Goal: Transaction & Acquisition: Download file/media

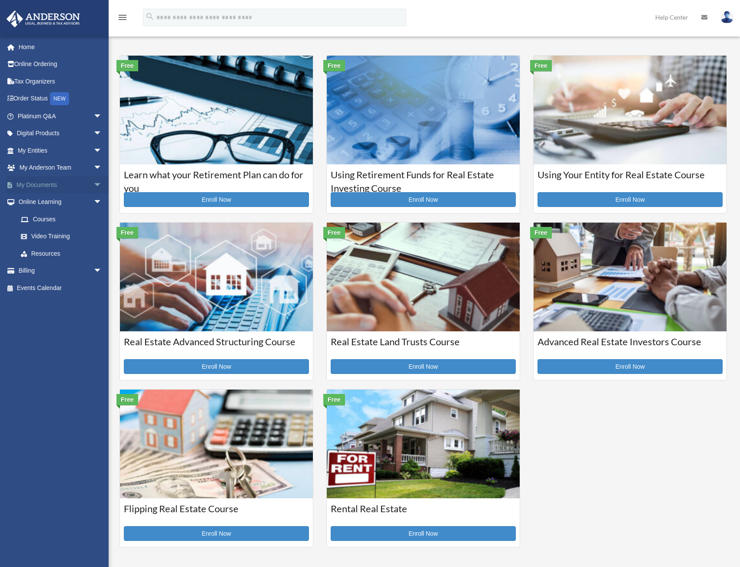
click at [93, 183] on span "arrow_drop_down" at bounding box center [101, 185] width 17 height 18
click at [36, 199] on link "Box" at bounding box center [63, 201] width 103 height 17
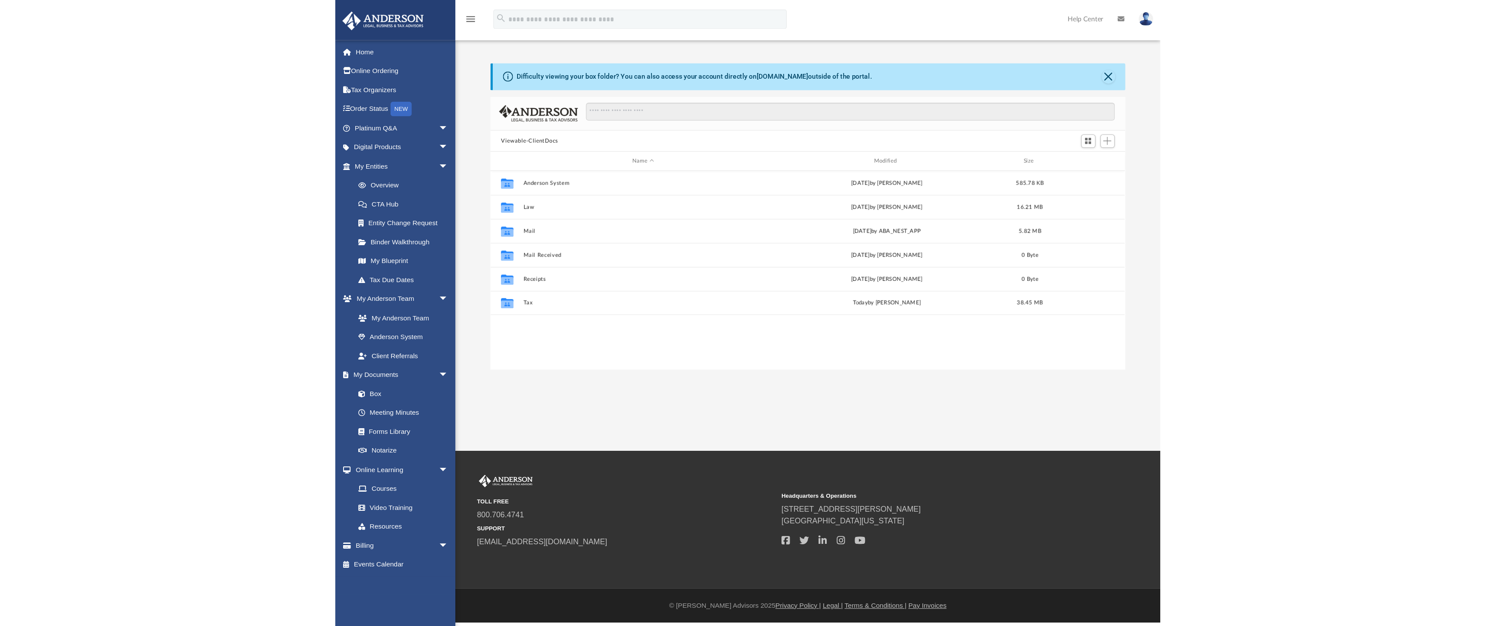
scroll to position [191, 568]
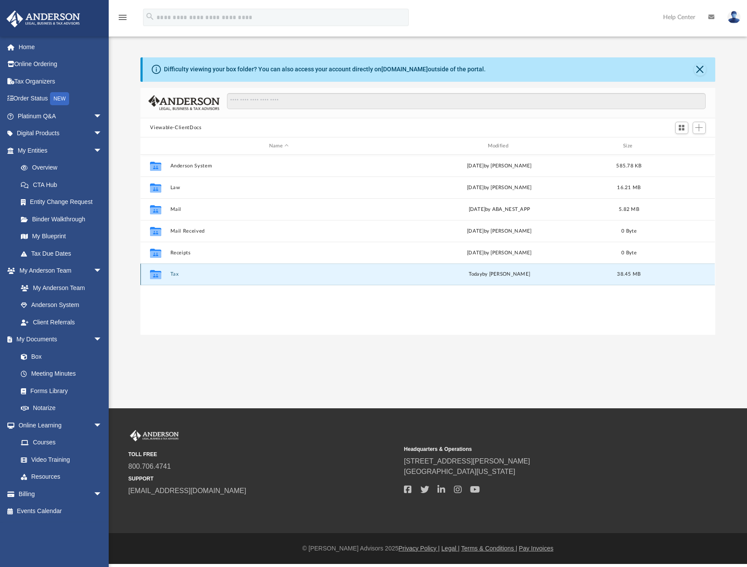
click at [176, 274] on button "Tax" at bounding box center [278, 275] width 217 height 6
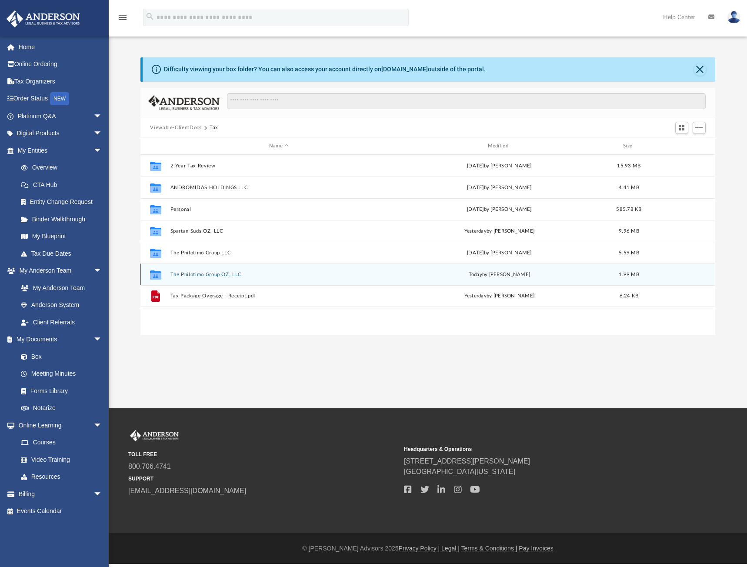
click at [202, 273] on button "The Philotimo Group OZ, LLC" at bounding box center [278, 275] width 217 height 6
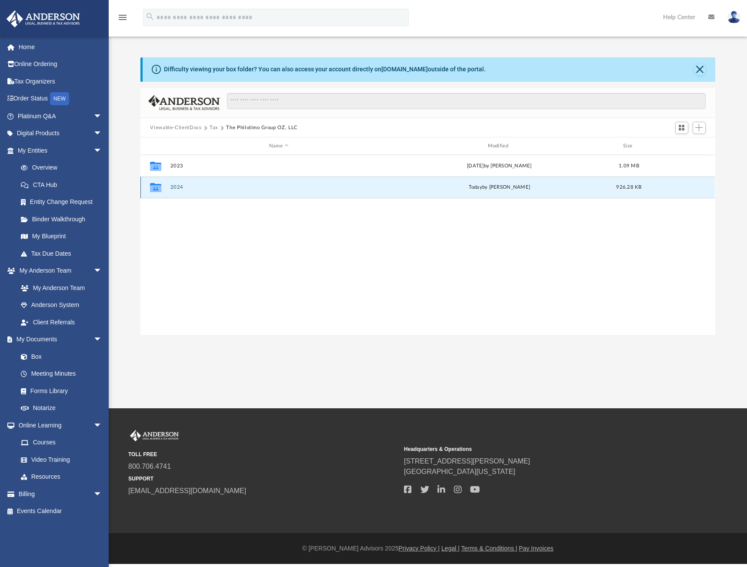
click at [181, 186] on button "2024" at bounding box center [278, 188] width 217 height 6
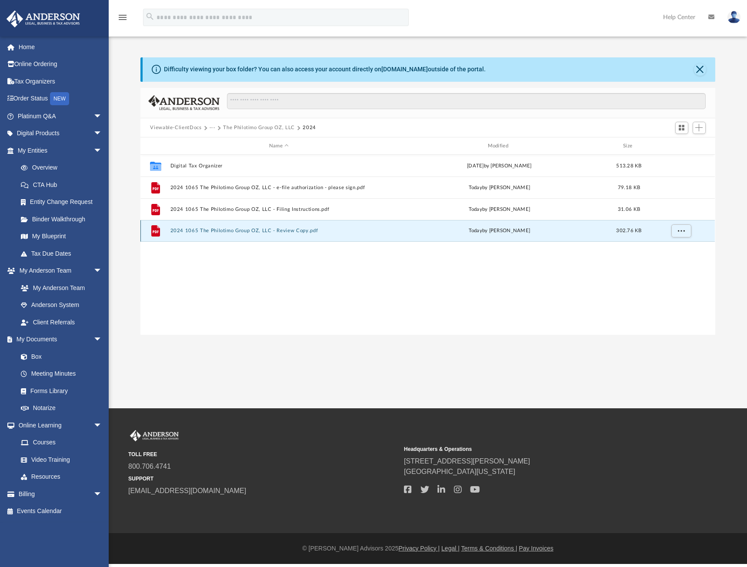
click at [233, 230] on button "2024 1065 The Philotimo Group OZ, LLC - Review Copy.pdf" at bounding box center [278, 231] width 217 height 6
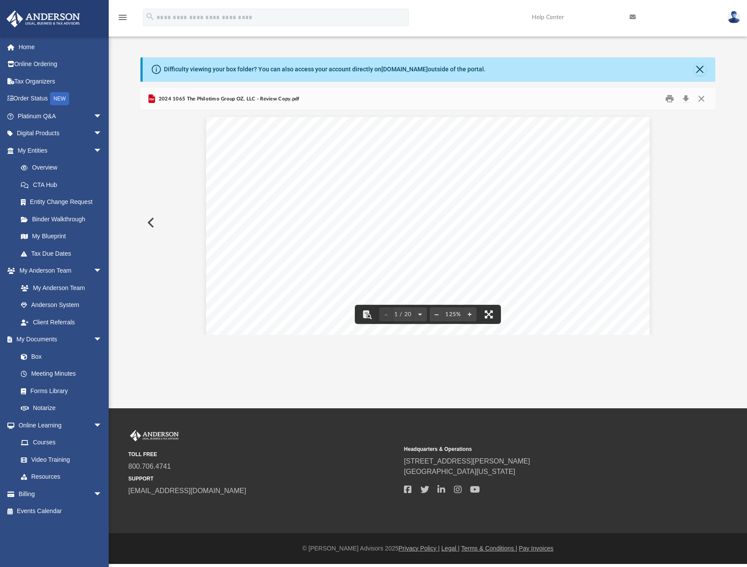
click at [490, 313] on button "File preview" at bounding box center [488, 314] width 19 height 19
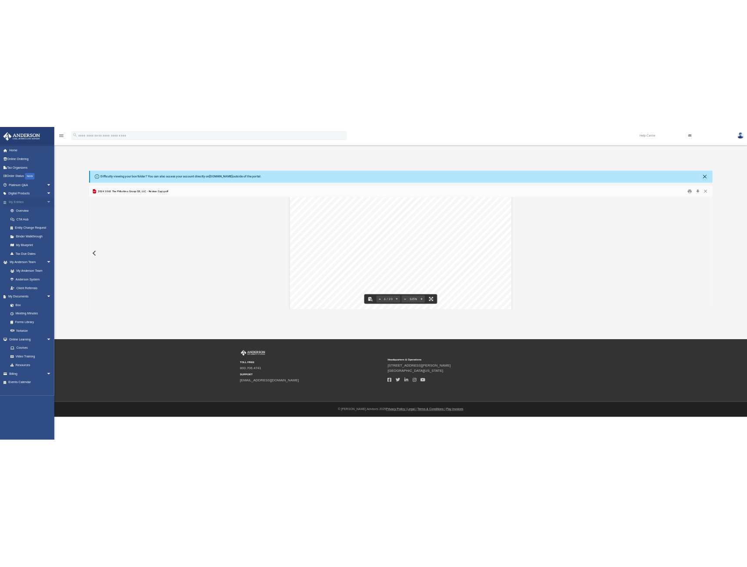
scroll to position [2935, 0]
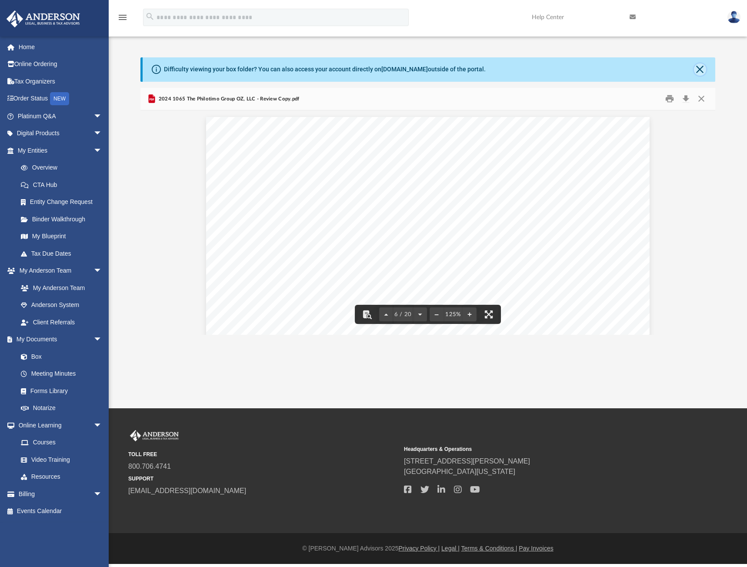
click at [700, 66] on button "Close" at bounding box center [700, 69] width 12 height 12
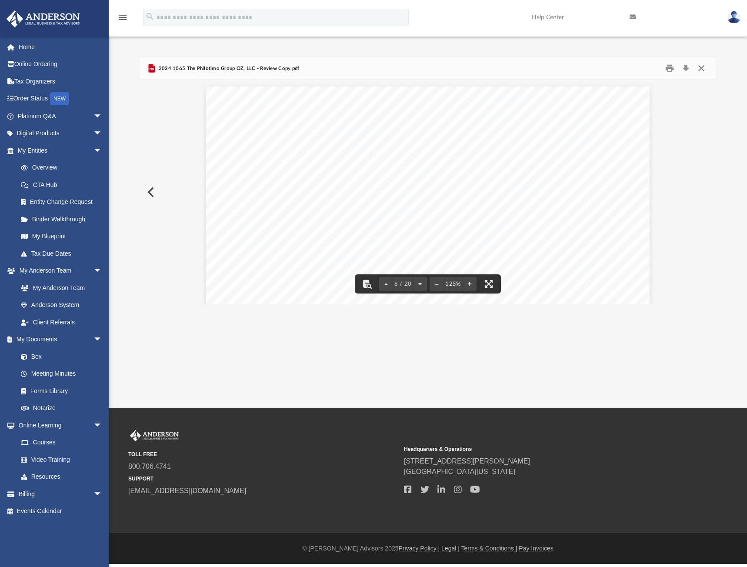
click at [702, 70] on button "Close" at bounding box center [701, 68] width 16 height 13
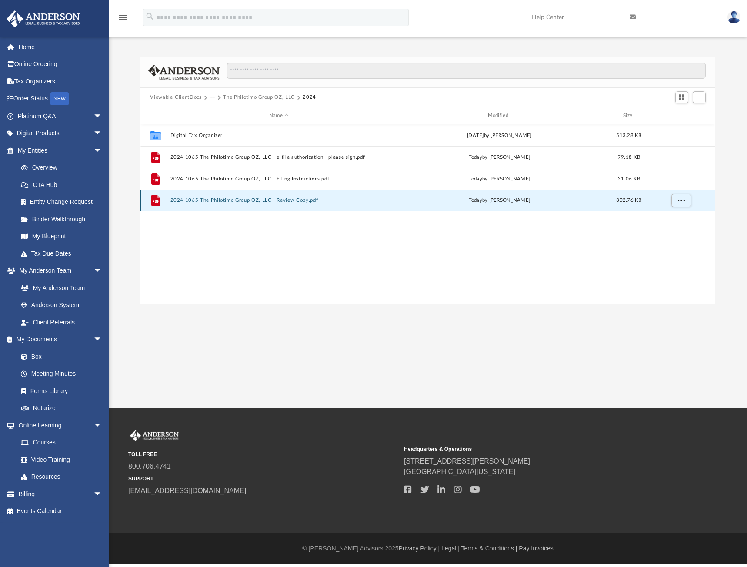
click at [264, 198] on button "2024 1065 The Philotimo Group OZ, LLC - Review Copy.pdf" at bounding box center [278, 201] width 217 height 6
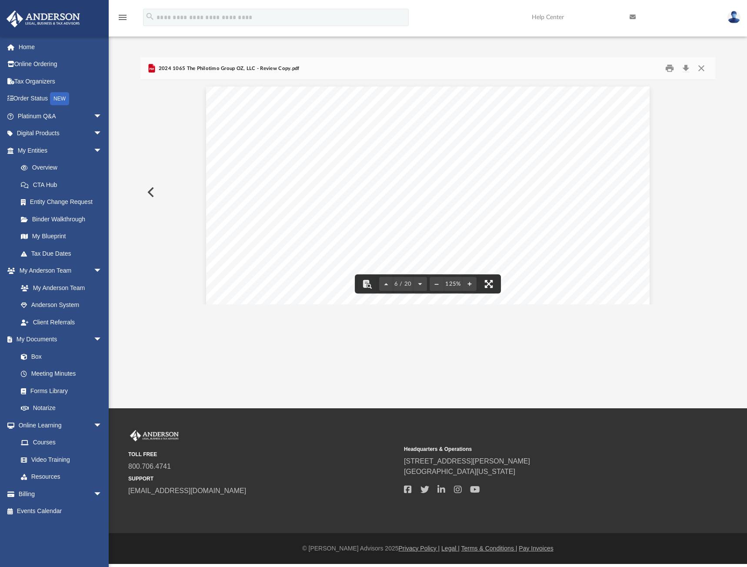
click at [490, 284] on button "File preview" at bounding box center [488, 283] width 19 height 19
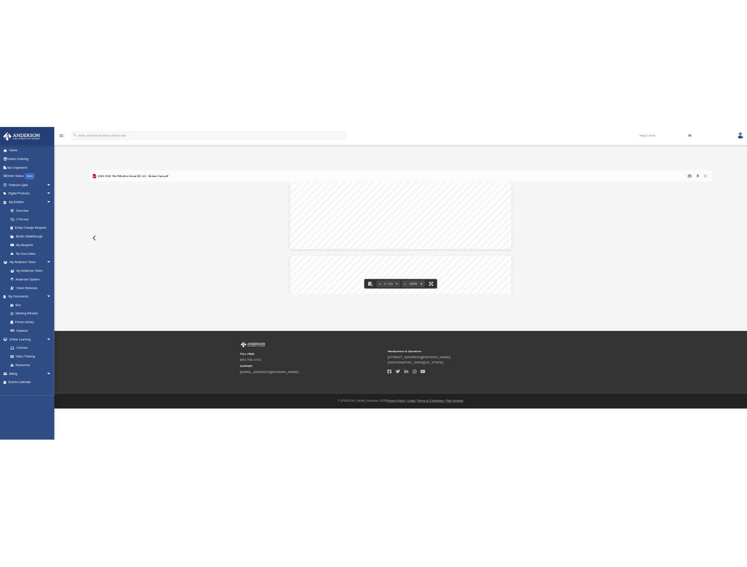
scroll to position [4696, 0]
